Goal: Task Accomplishment & Management: Manage account settings

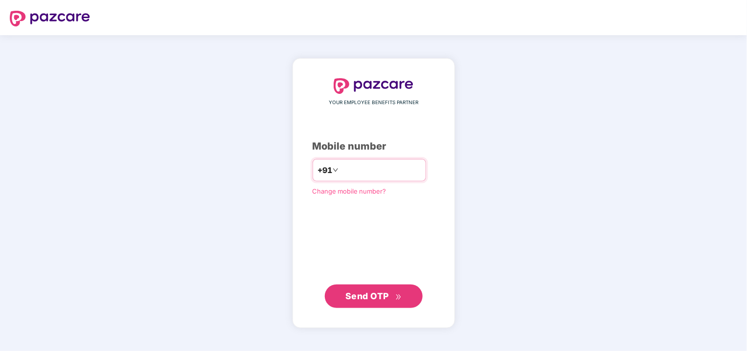
click at [347, 169] on input "number" at bounding box center [380, 170] width 80 height 16
type input "**********"
click at [373, 293] on span "Send OTP" at bounding box center [367, 296] width 44 height 10
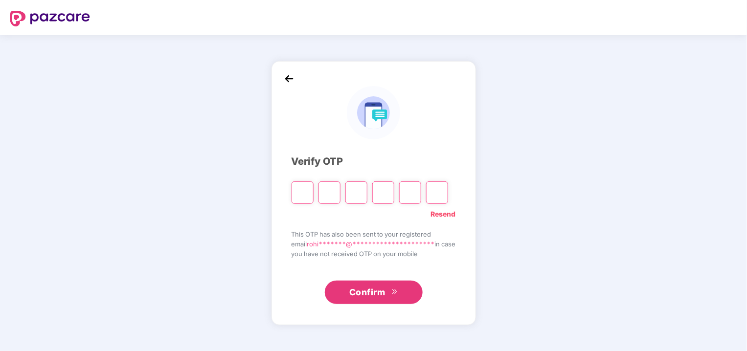
type input "*"
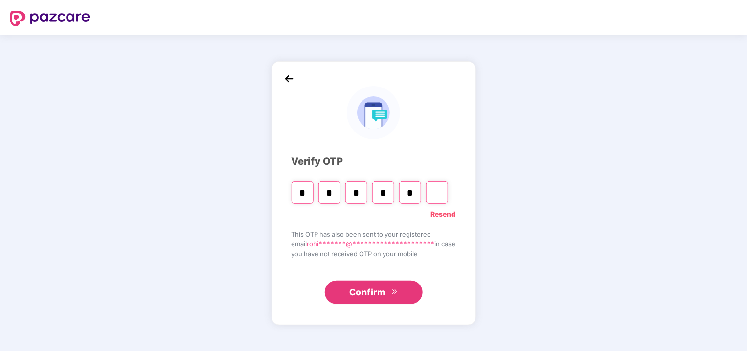
type input "*"
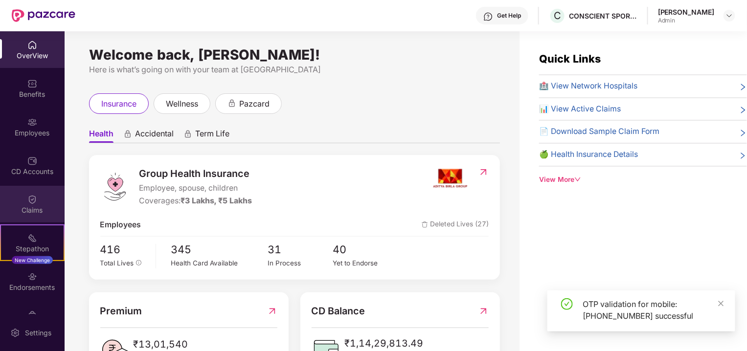
click at [28, 205] on div "Claims" at bounding box center [32, 210] width 65 height 10
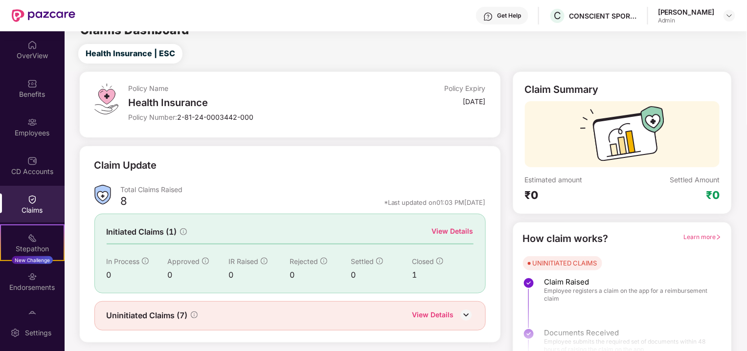
scroll to position [31, 0]
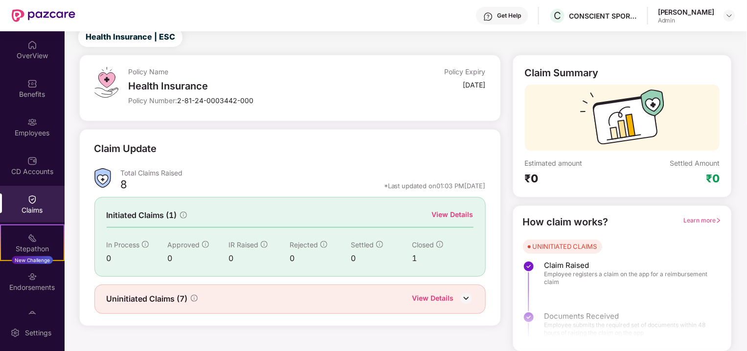
click at [436, 293] on div "View Details" at bounding box center [433, 299] width 42 height 13
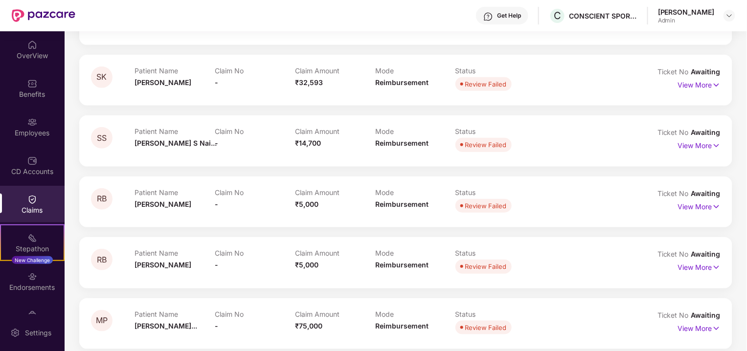
scroll to position [217, 0]
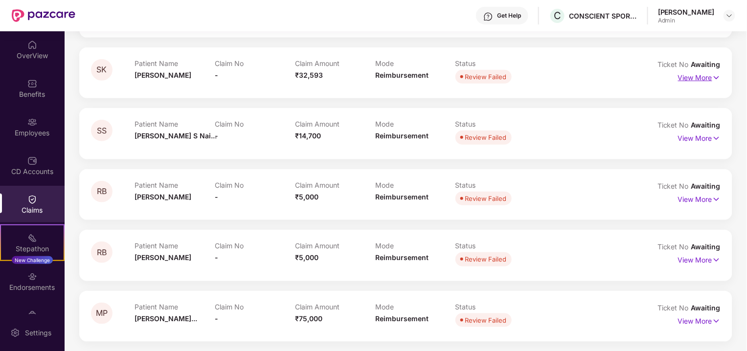
click at [707, 77] on p "View More" at bounding box center [699, 76] width 43 height 13
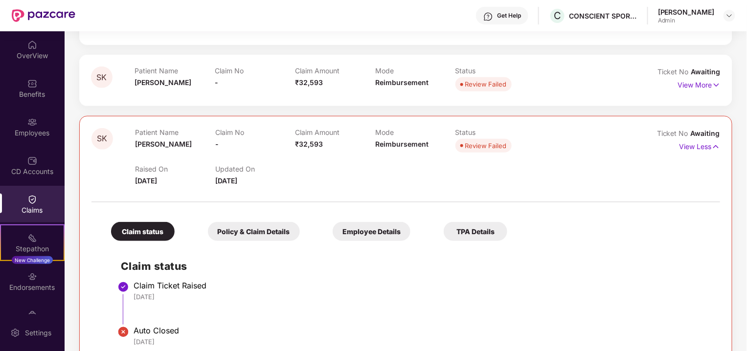
scroll to position [154, 0]
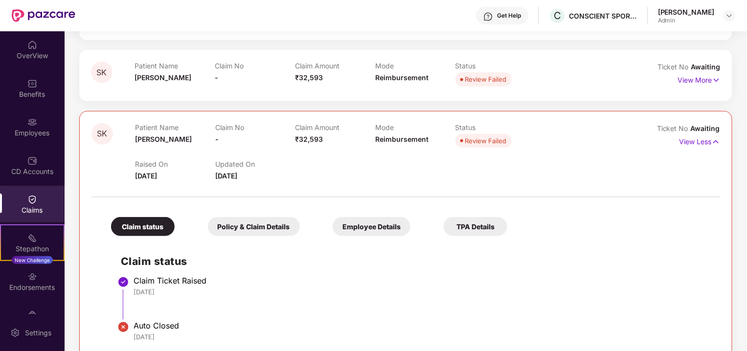
click at [265, 225] on div "Policy & Claim Details" at bounding box center [254, 226] width 92 height 19
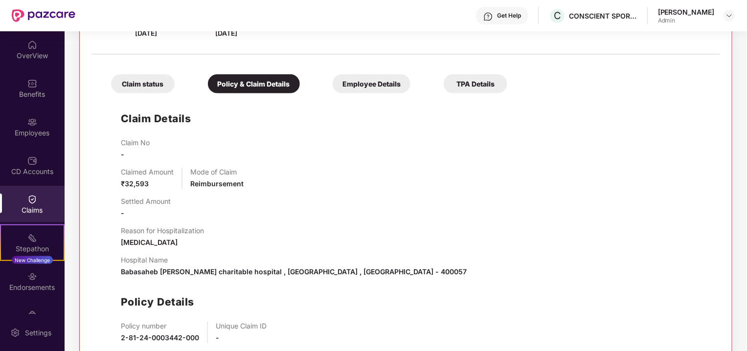
scroll to position [289, 0]
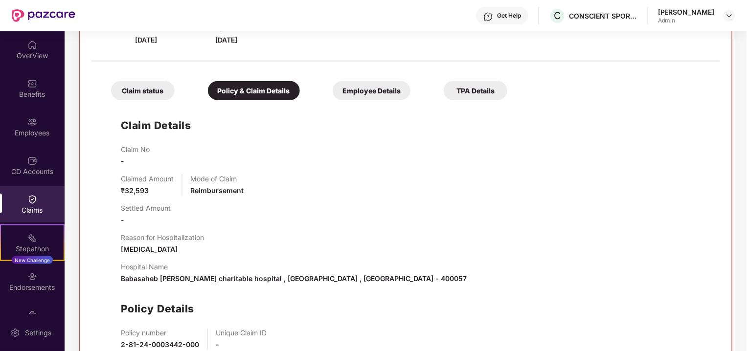
click at [368, 94] on div "Employee Details" at bounding box center [372, 90] width 78 height 19
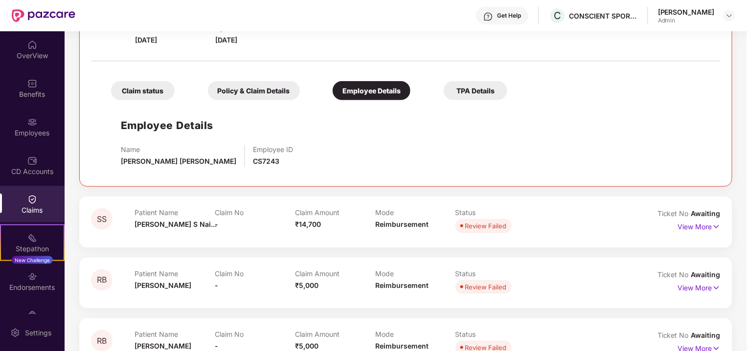
click at [495, 83] on div "TPA Details" at bounding box center [476, 90] width 64 height 19
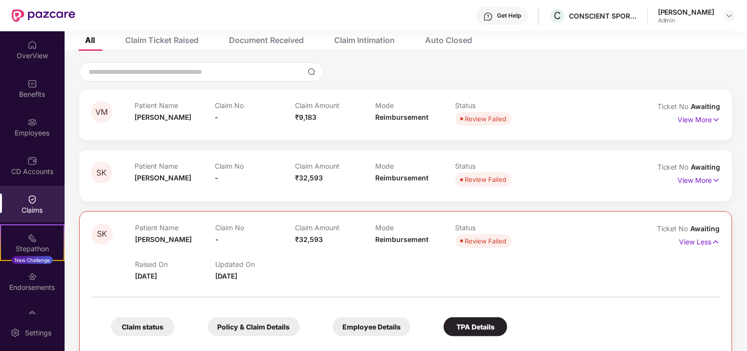
scroll to position [54, 0]
click at [702, 243] on p "View Less" at bounding box center [699, 239] width 41 height 13
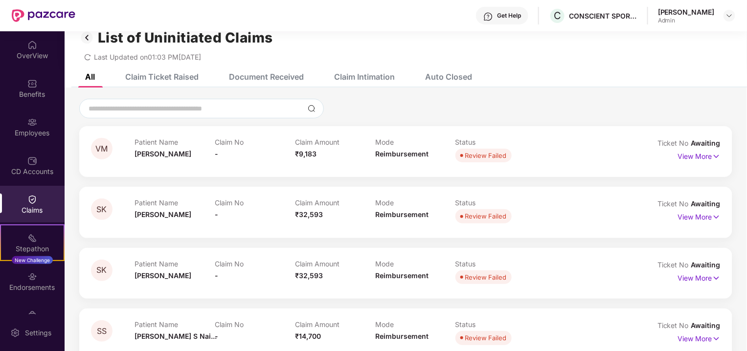
scroll to position [0, 0]
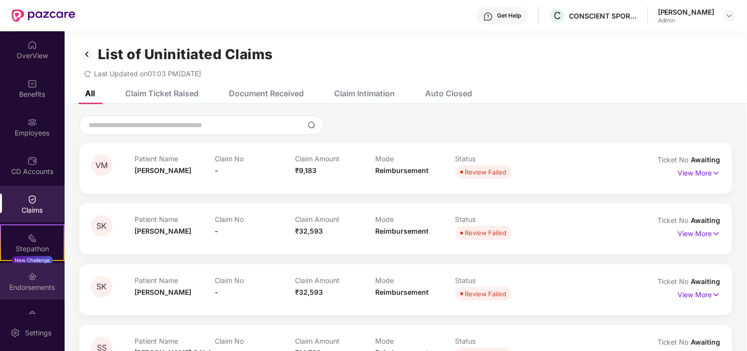
click at [32, 273] on img at bounding box center [32, 277] width 10 height 10
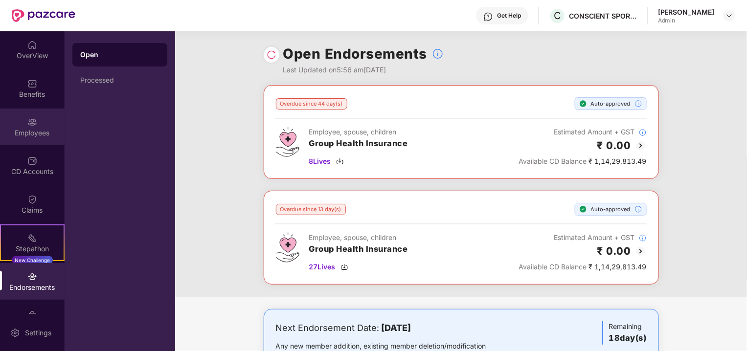
click at [47, 117] on div "Employees" at bounding box center [32, 127] width 65 height 37
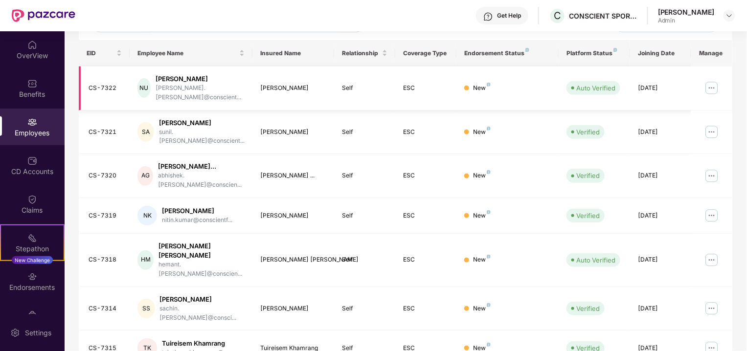
scroll to position [94, 0]
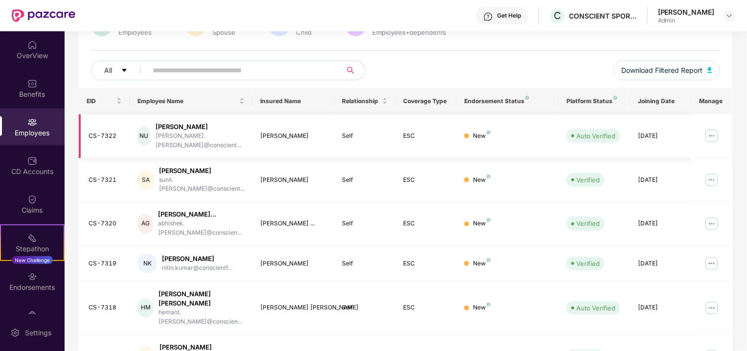
click at [704, 132] on img at bounding box center [712, 136] width 16 height 16
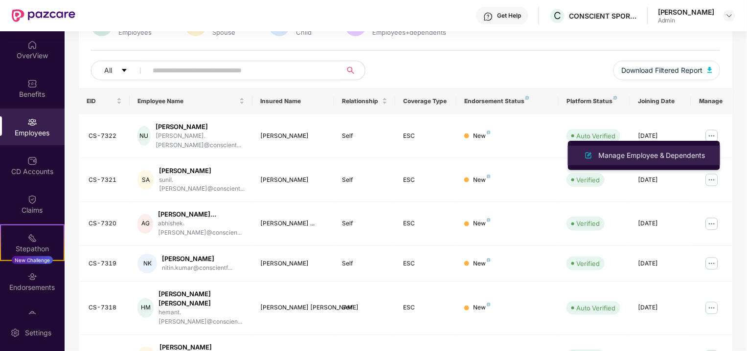
click at [680, 152] on div "Manage Employee & Dependents" at bounding box center [651, 155] width 111 height 11
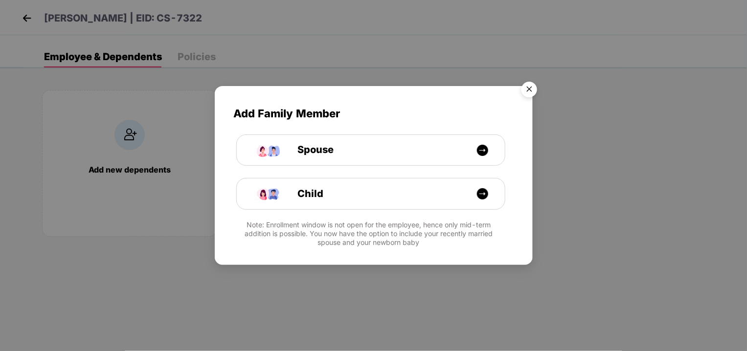
click at [523, 87] on img "Close" at bounding box center [528, 90] width 27 height 27
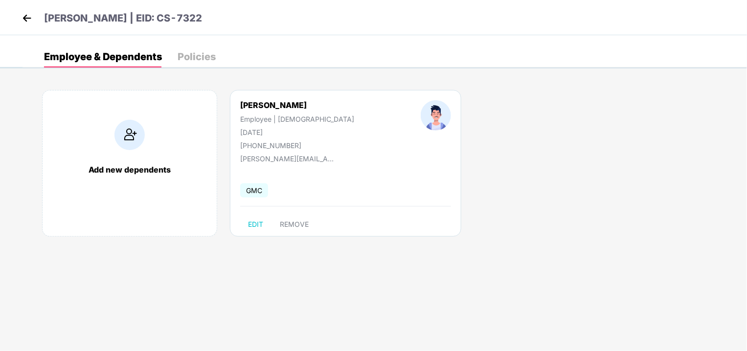
click at [198, 57] on div "Policies" at bounding box center [197, 57] width 38 height 10
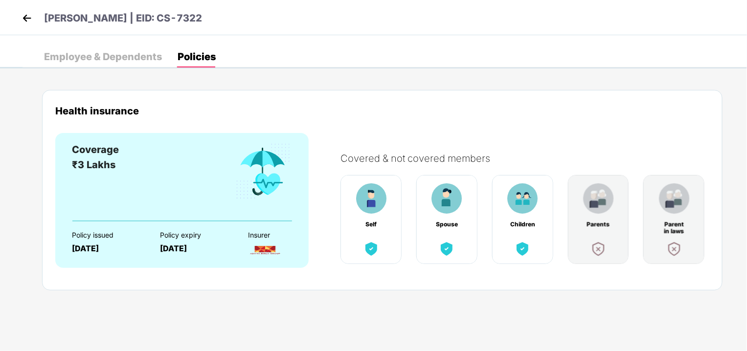
click at [30, 15] on img at bounding box center [27, 18] width 15 height 15
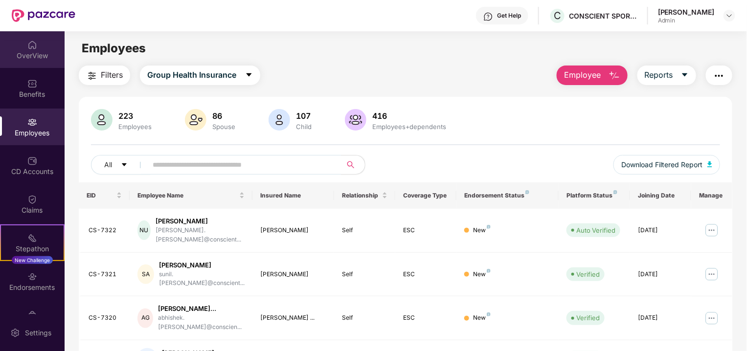
click at [20, 51] on div "OverView" at bounding box center [32, 56] width 65 height 10
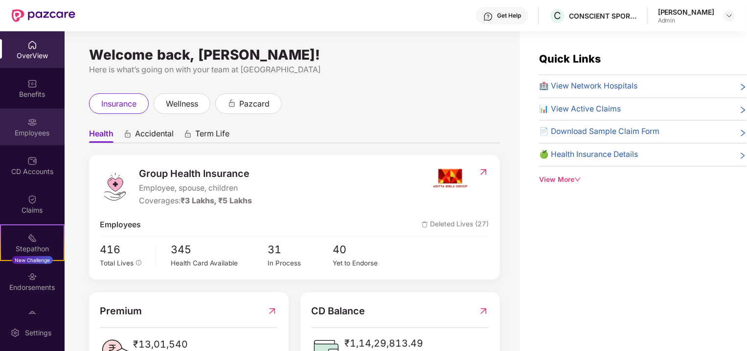
click at [41, 127] on div "Employees" at bounding box center [32, 127] width 65 height 37
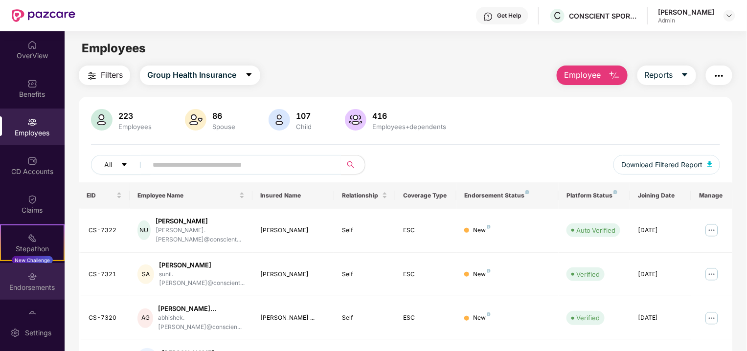
click at [32, 278] on img at bounding box center [32, 277] width 10 height 10
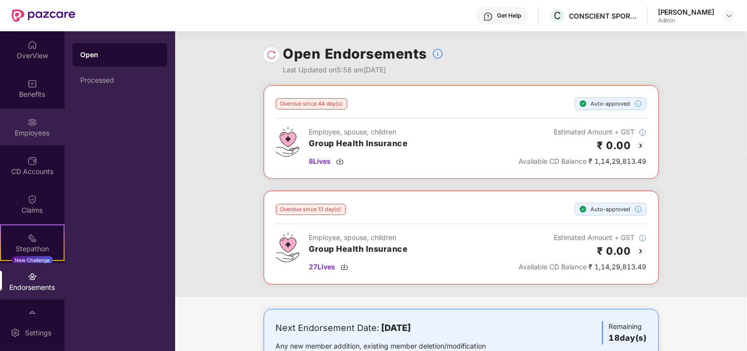
click at [28, 115] on div "Employees" at bounding box center [32, 127] width 65 height 37
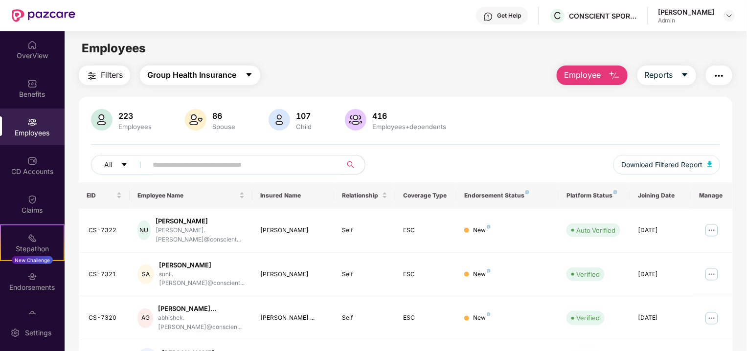
click at [245, 72] on button "Group Health Insurance" at bounding box center [200, 76] width 120 height 20
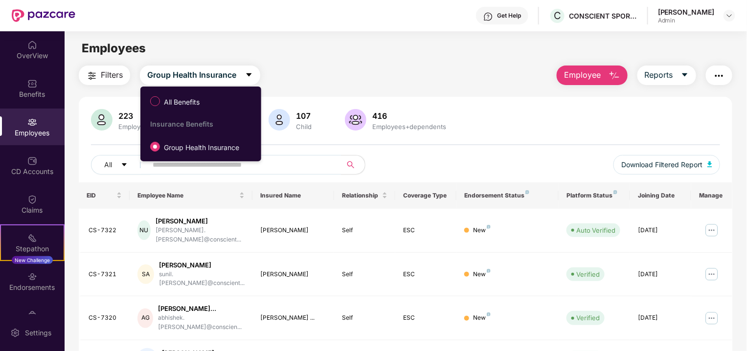
click at [104, 79] on span "Filters" at bounding box center [112, 75] width 22 height 12
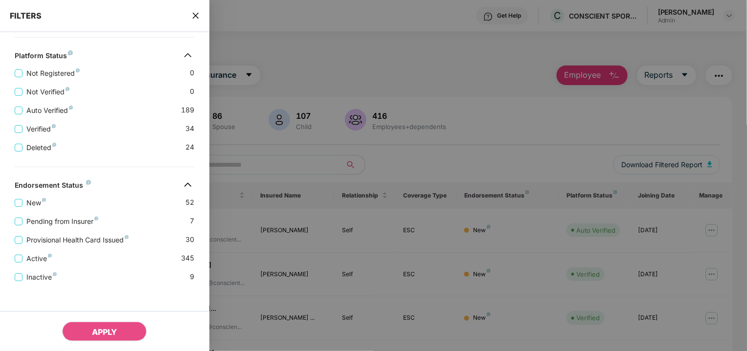
scroll to position [213, 0]
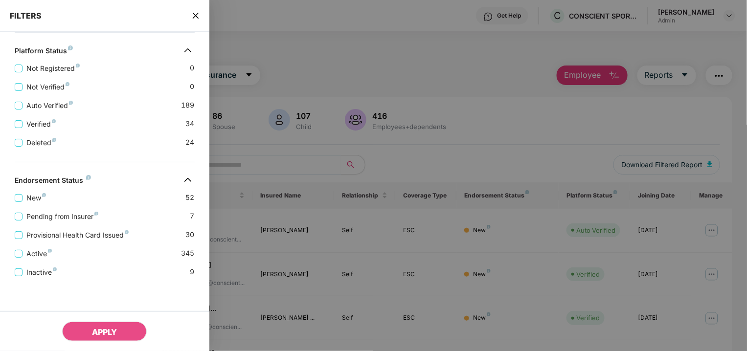
click at [261, 44] on div at bounding box center [373, 175] width 747 height 351
click at [195, 13] on icon "close" at bounding box center [196, 16] width 8 height 8
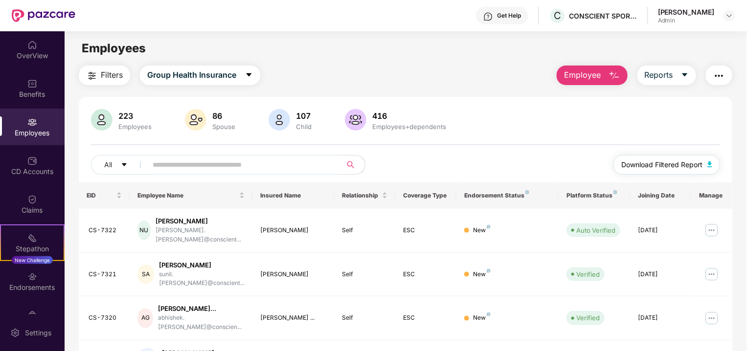
click at [704, 172] on button "Download Filtered Report" at bounding box center [666, 165] width 107 height 20
drag, startPoint x: 210, startPoint y: 155, endPoint x: 206, endPoint y: 158, distance: 5.2
click at [209, 155] on span at bounding box center [241, 165] width 200 height 20
type input "******"
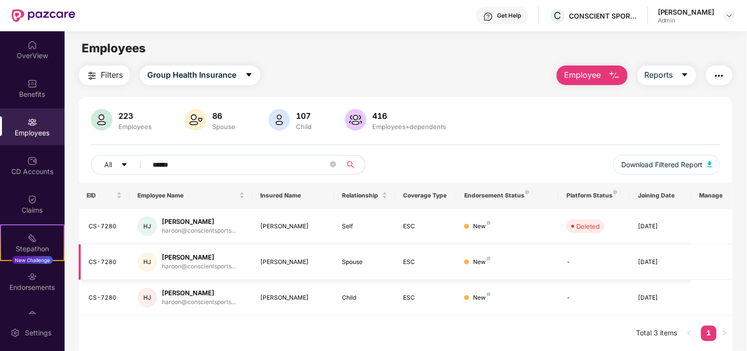
scroll to position [31, 0]
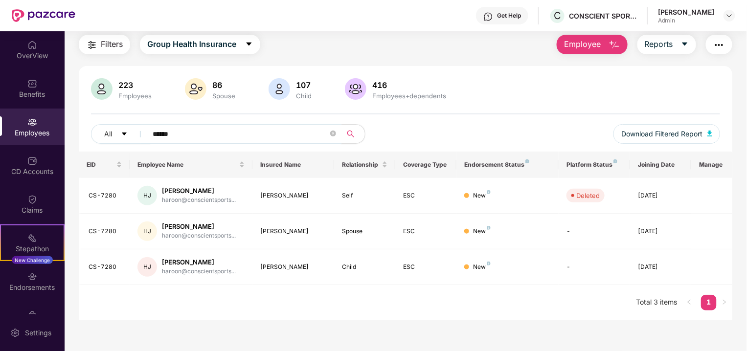
click at [189, 133] on input "******" at bounding box center [241, 134] width 176 height 15
click at [333, 131] on icon "close-circle" at bounding box center [333, 134] width 6 height 6
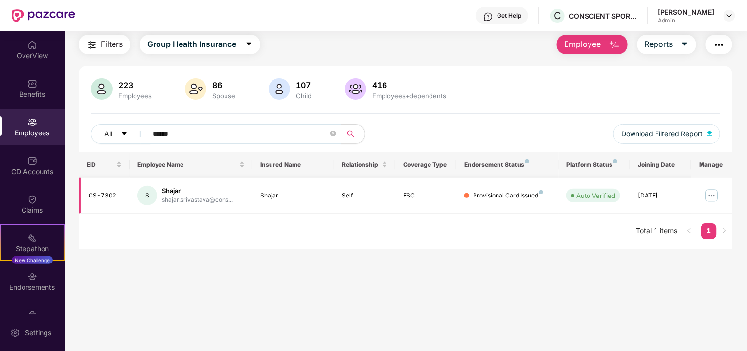
type input "******"
click at [709, 194] on img at bounding box center [712, 196] width 16 height 16
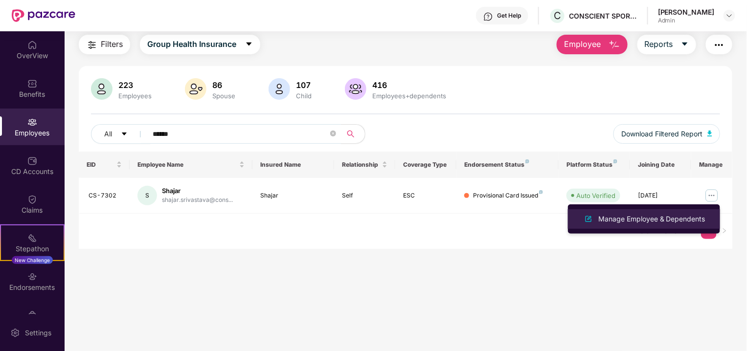
click at [658, 215] on div "Manage Employee & Dependents" at bounding box center [651, 219] width 111 height 11
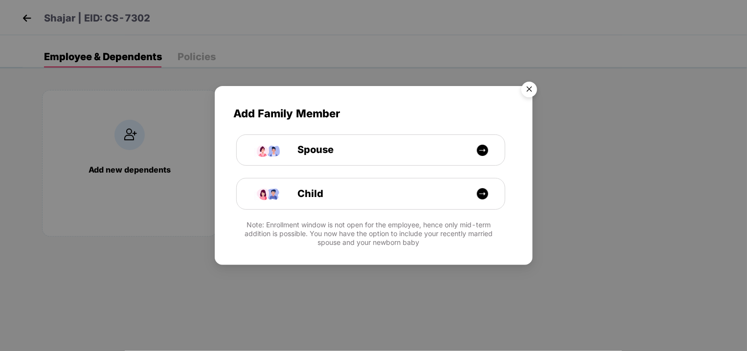
click at [531, 96] on img "Close" at bounding box center [528, 90] width 27 height 27
click at [531, 94] on div "Add Family Member Spouse Child Note: Enrollment window is not open for the empl…" at bounding box center [373, 175] width 747 height 351
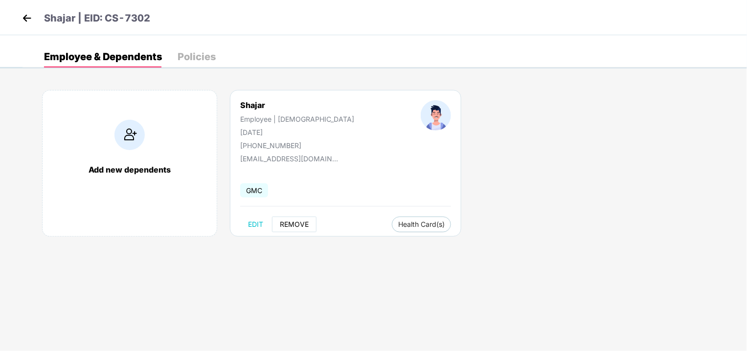
click at [289, 226] on span "REMOVE" at bounding box center [294, 225] width 29 height 8
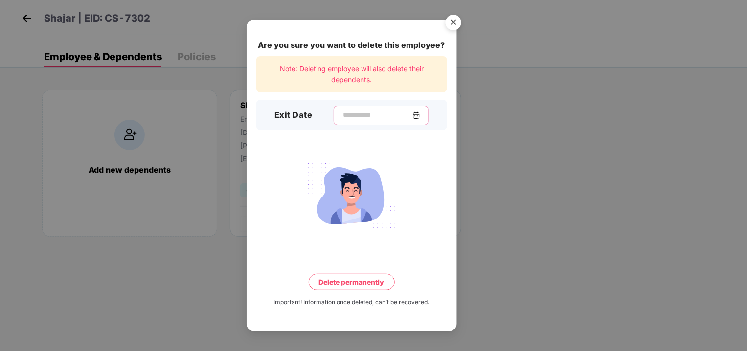
click at [351, 117] on input at bounding box center [377, 115] width 70 height 10
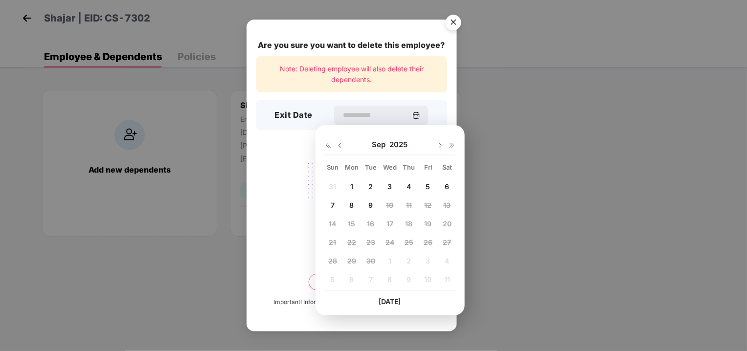
click at [340, 144] on img at bounding box center [340, 145] width 8 height 8
click at [440, 145] on img at bounding box center [440, 145] width 8 height 8
click at [365, 115] on input at bounding box center [377, 115] width 70 height 10
click at [351, 220] on span "11" at bounding box center [352, 224] width 6 height 8
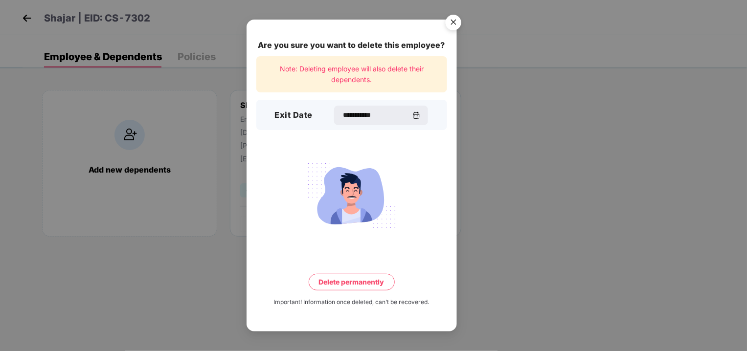
type input "**********"
click at [349, 280] on button "Delete permanently" at bounding box center [352, 282] width 86 height 17
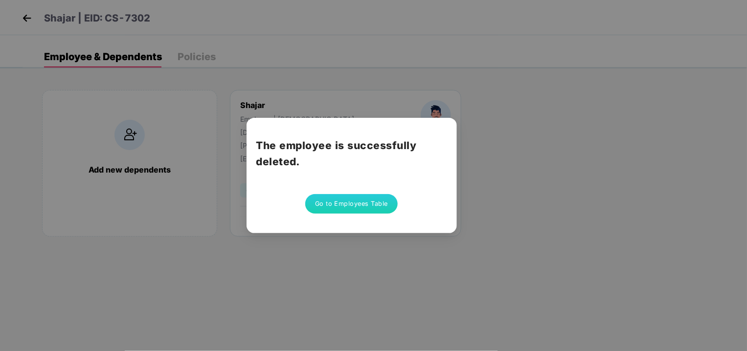
click at [332, 201] on button "Go to Employees Table" at bounding box center [351, 204] width 93 height 20
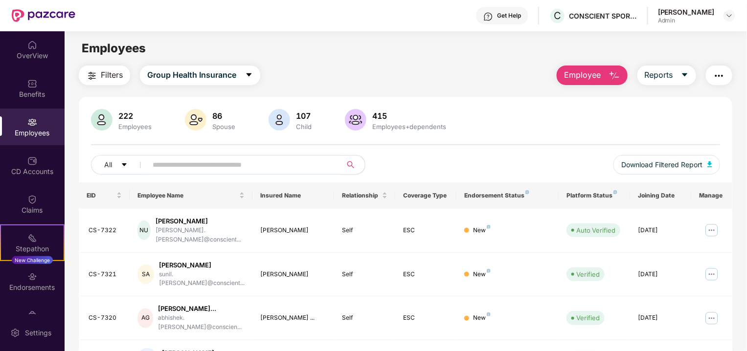
click at [225, 161] on input "text" at bounding box center [241, 164] width 176 height 15
type input "******"
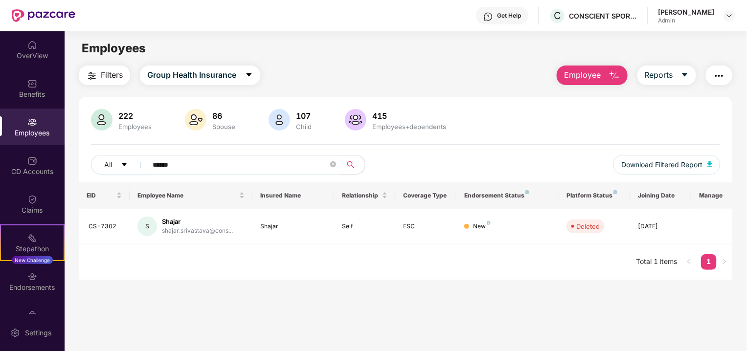
click at [339, 163] on span "******" at bounding box center [241, 165] width 200 height 20
click at [331, 164] on icon "close-circle" at bounding box center [333, 164] width 6 height 6
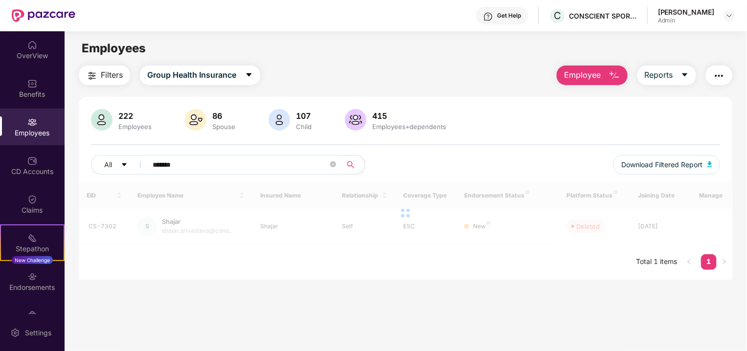
type input "*******"
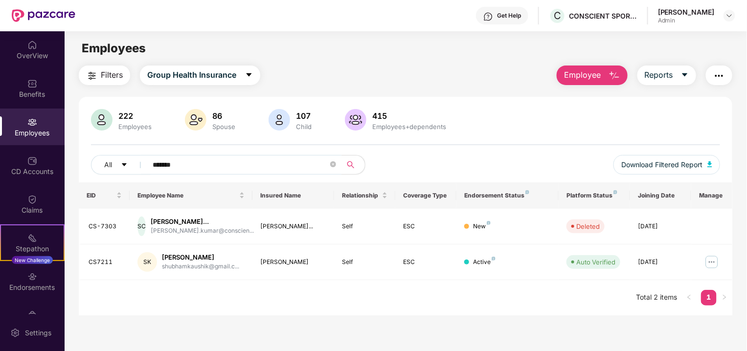
click at [333, 166] on icon "close-circle" at bounding box center [333, 164] width 6 height 6
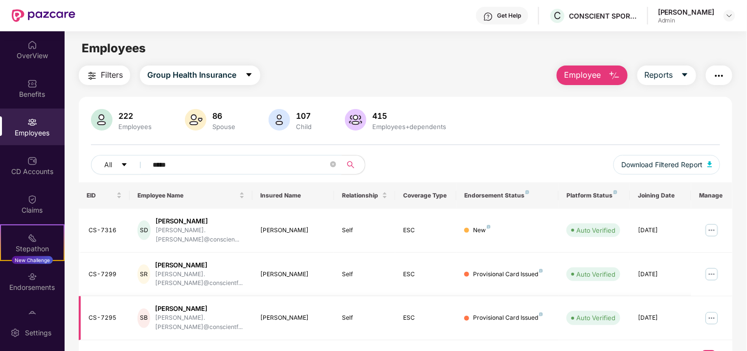
type input "*****"
click at [709, 311] on img at bounding box center [712, 319] width 16 height 16
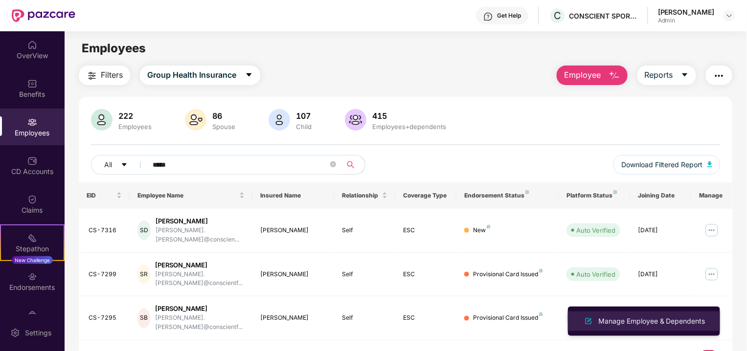
click at [671, 320] on div "Manage Employee & Dependents" at bounding box center [651, 321] width 111 height 11
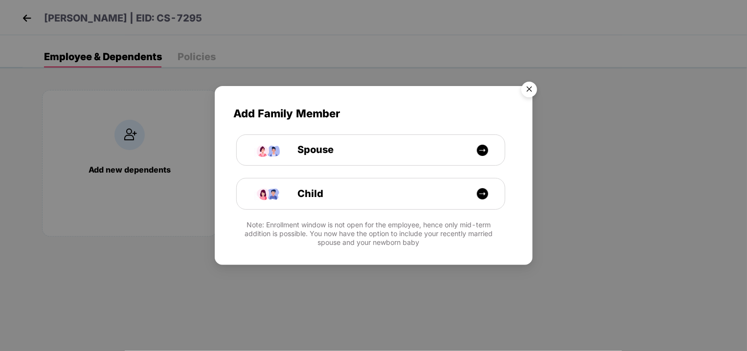
click at [526, 89] on img "Close" at bounding box center [528, 90] width 27 height 27
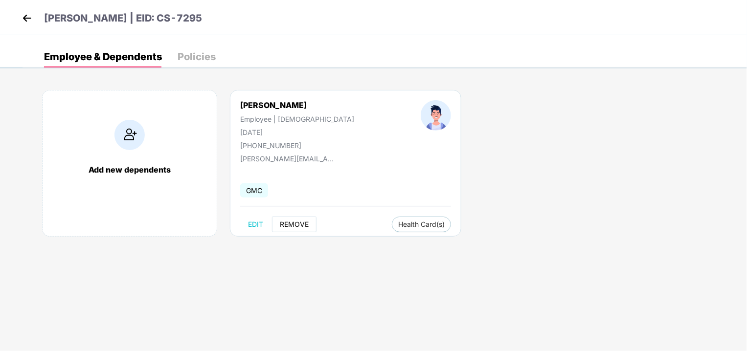
click at [292, 223] on span "REMOVE" at bounding box center [294, 225] width 29 height 8
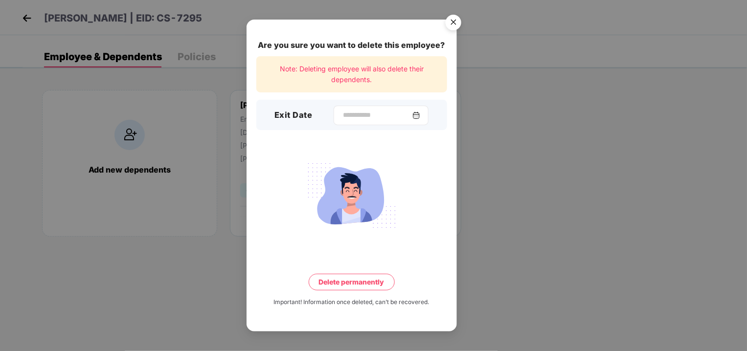
click at [346, 106] on div at bounding box center [380, 116] width 95 height 20
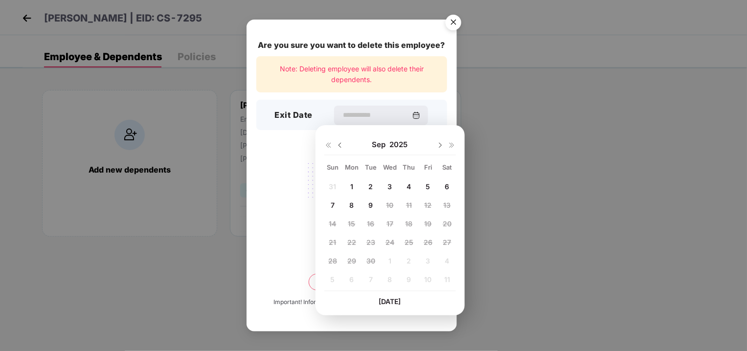
click at [336, 141] on img at bounding box center [340, 145] width 8 height 8
click at [355, 221] on div "11" at bounding box center [351, 223] width 15 height 15
type input "**********"
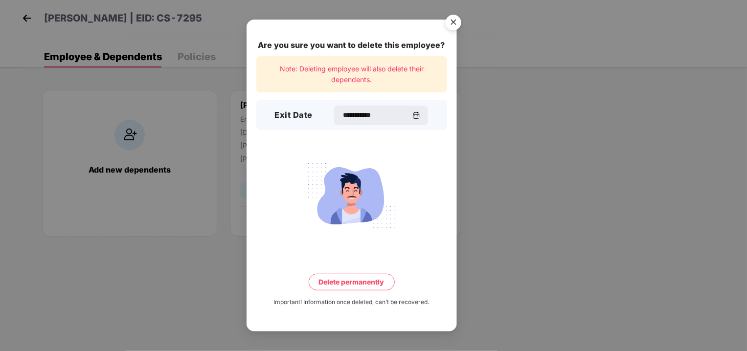
click at [348, 281] on button "Delete permanently" at bounding box center [352, 282] width 86 height 17
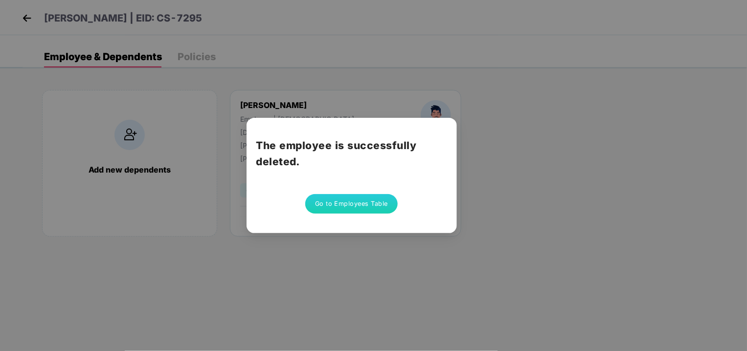
click at [360, 199] on button "Go to Employees Table" at bounding box center [351, 204] width 93 height 20
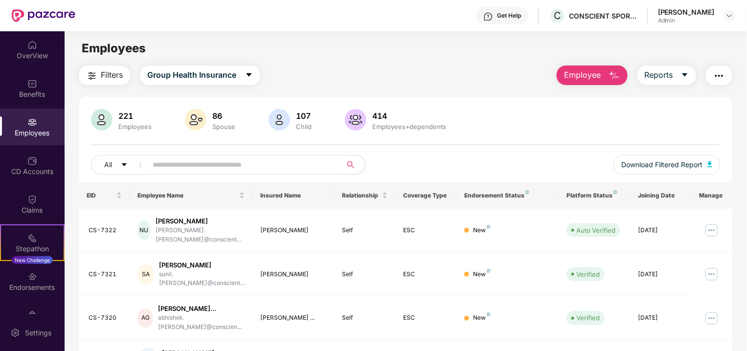
click at [191, 161] on input "text" at bounding box center [241, 164] width 176 height 15
type input "******"
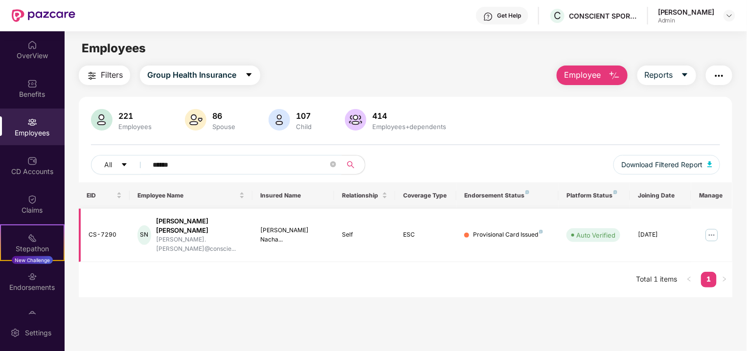
click at [712, 228] on img at bounding box center [712, 235] width 16 height 16
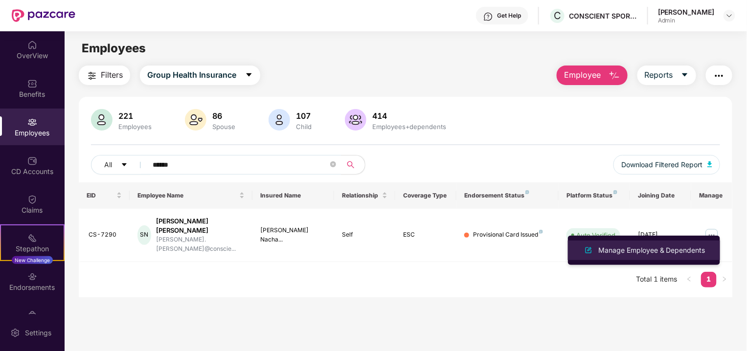
click at [674, 252] on div "Manage Employee & Dependents" at bounding box center [651, 250] width 111 height 11
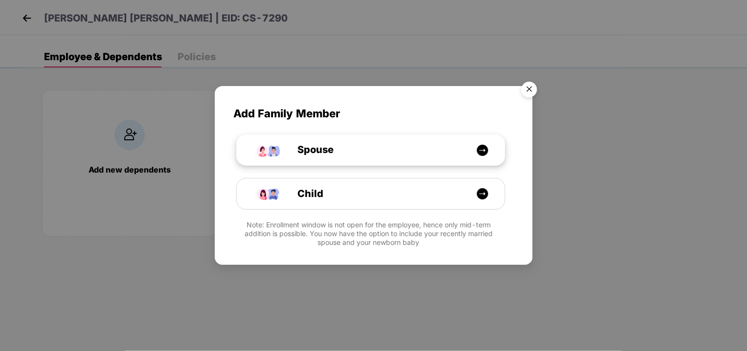
click at [330, 151] on span "Spouse" at bounding box center [304, 149] width 58 height 15
select select "****"
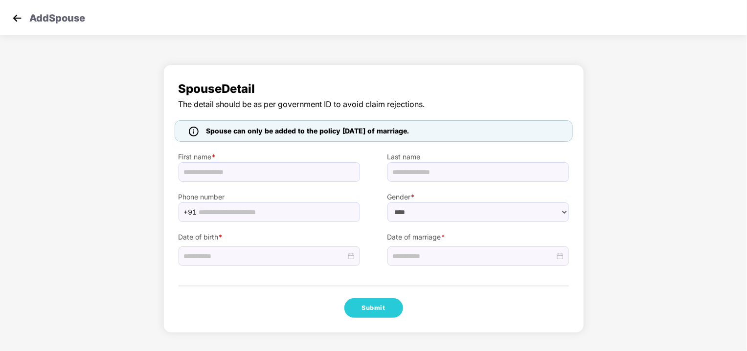
click at [12, 14] on img at bounding box center [17, 18] width 15 height 15
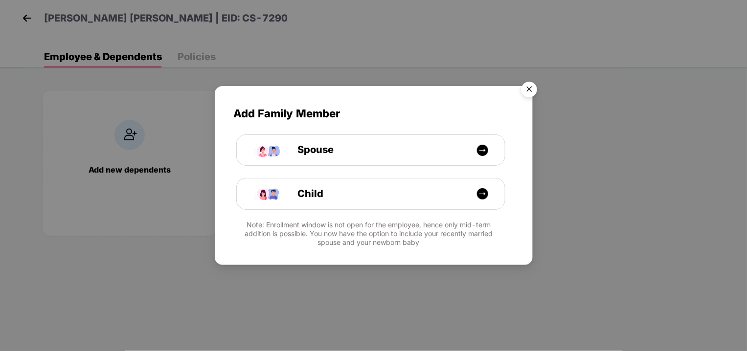
click at [530, 86] on img "Close" at bounding box center [528, 90] width 27 height 27
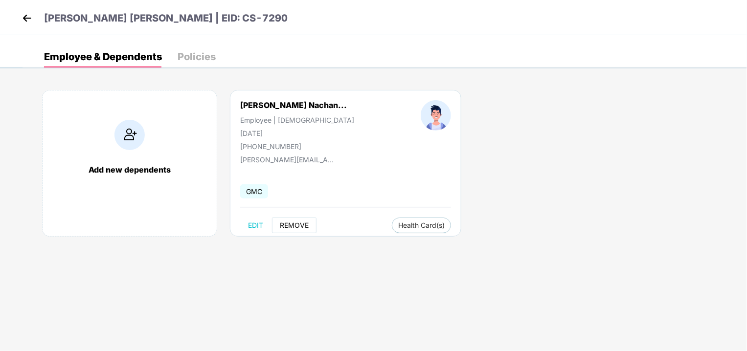
click at [304, 224] on span "REMOVE" at bounding box center [294, 226] width 29 height 8
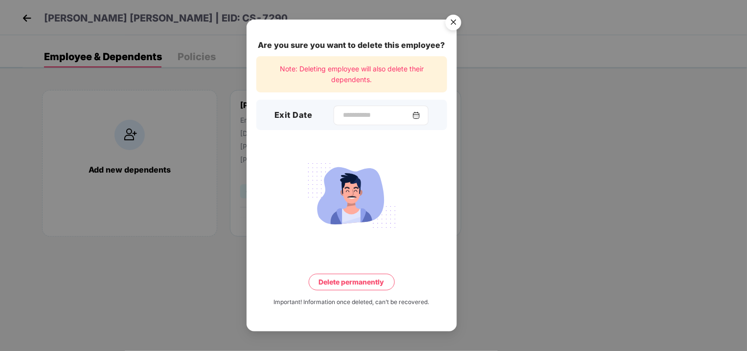
click at [365, 109] on div at bounding box center [380, 116] width 95 height 20
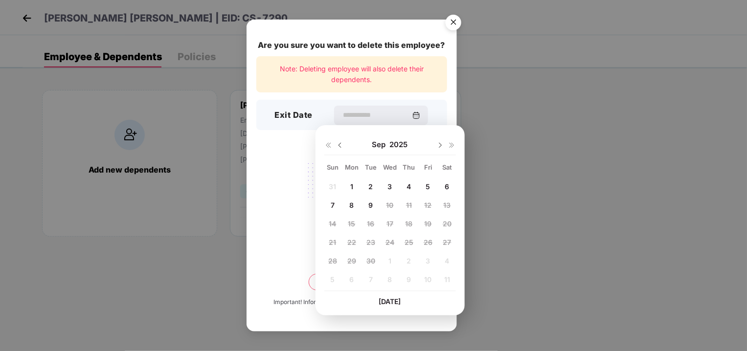
click at [337, 147] on img at bounding box center [340, 145] width 8 height 8
click at [355, 222] on div "11" at bounding box center [351, 223] width 15 height 15
type input "**********"
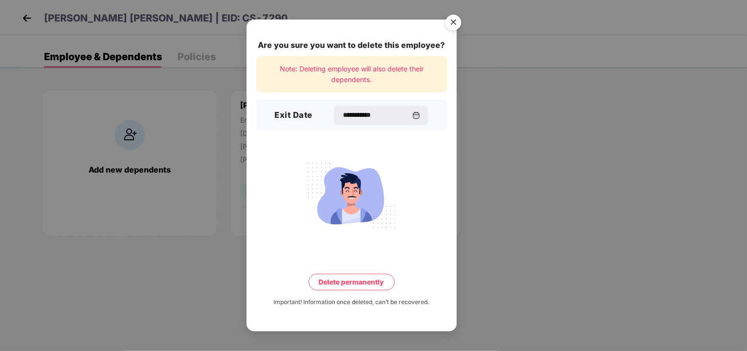
click at [345, 280] on button "Delete permanently" at bounding box center [352, 282] width 86 height 17
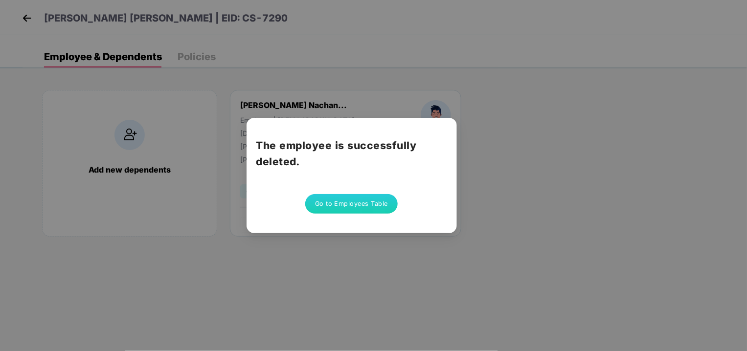
click at [364, 210] on button "Go to Employees Table" at bounding box center [351, 204] width 93 height 20
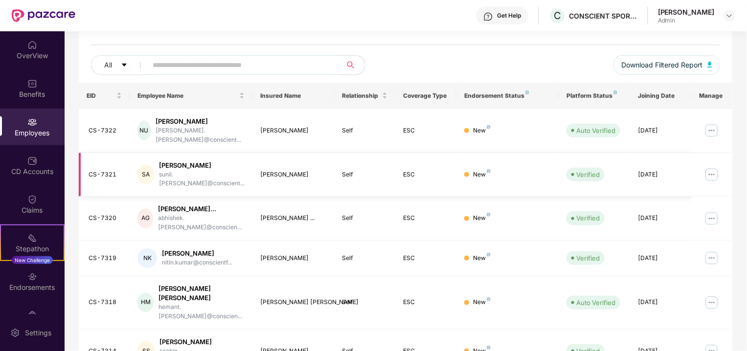
scroll to position [109, 0]
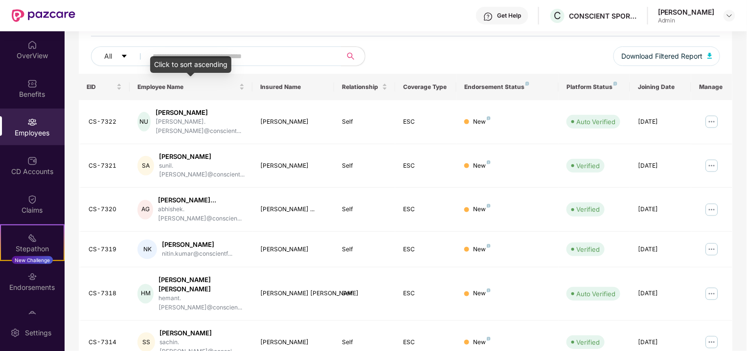
click at [214, 57] on div "Click to sort ascending" at bounding box center [190, 64] width 81 height 17
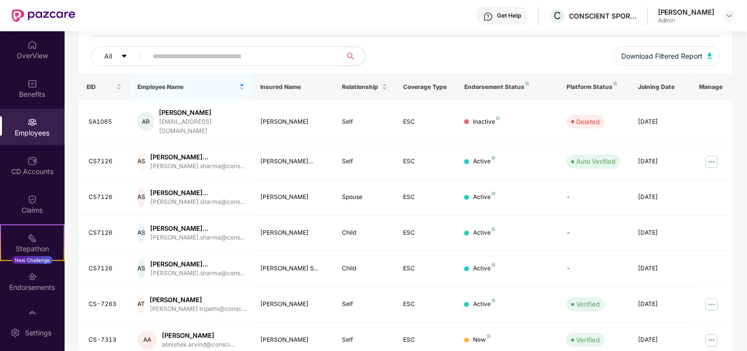
click at [243, 59] on input "text" at bounding box center [241, 56] width 176 height 15
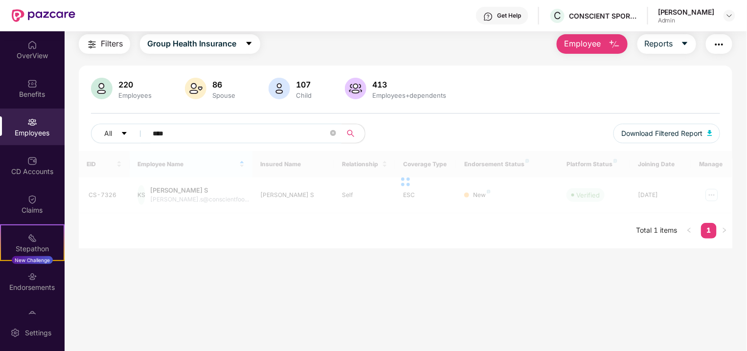
scroll to position [31, 0]
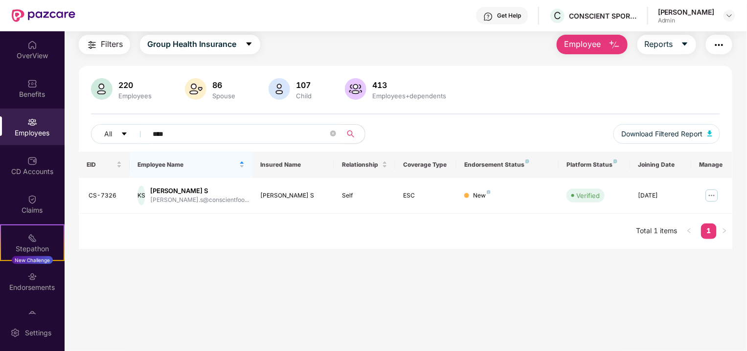
type input "****"
